Goal: Information Seeking & Learning: Learn about a topic

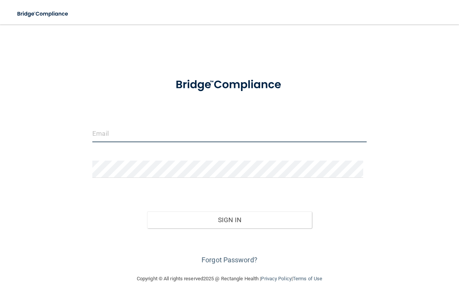
click at [191, 132] on input "email" at bounding box center [229, 133] width 274 height 17
type input "[EMAIL_ADDRESS][DOMAIN_NAME]"
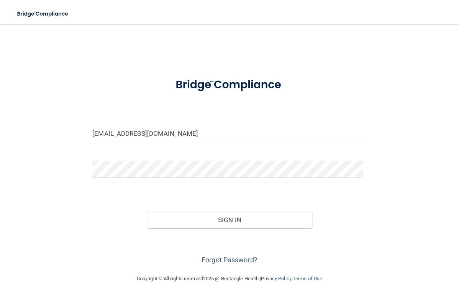
click at [189, 156] on form "[EMAIL_ADDRESS][DOMAIN_NAME] Invalid email/password. You don't have permission …" at bounding box center [229, 168] width 274 height 196
click at [229, 219] on button "Sign In" at bounding box center [229, 220] width 164 height 17
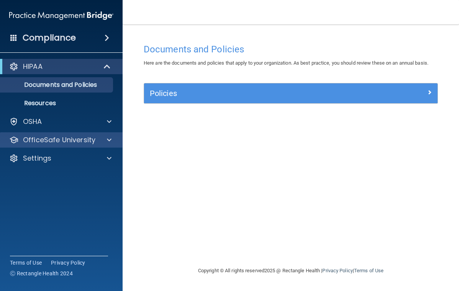
click at [80, 139] on p "OfficeSafe University" at bounding box center [59, 140] width 72 height 9
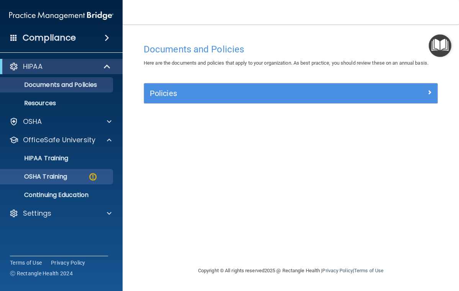
click at [67, 178] on p "OSHA Training" at bounding box center [36, 177] width 62 height 8
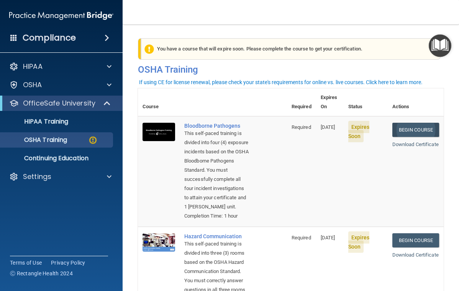
click at [410, 123] on link "Begin Course" at bounding box center [415, 130] width 47 height 14
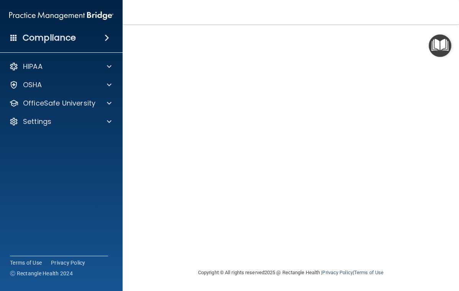
scroll to position [36, 0]
